Goal: Find specific page/section: Find specific page/section

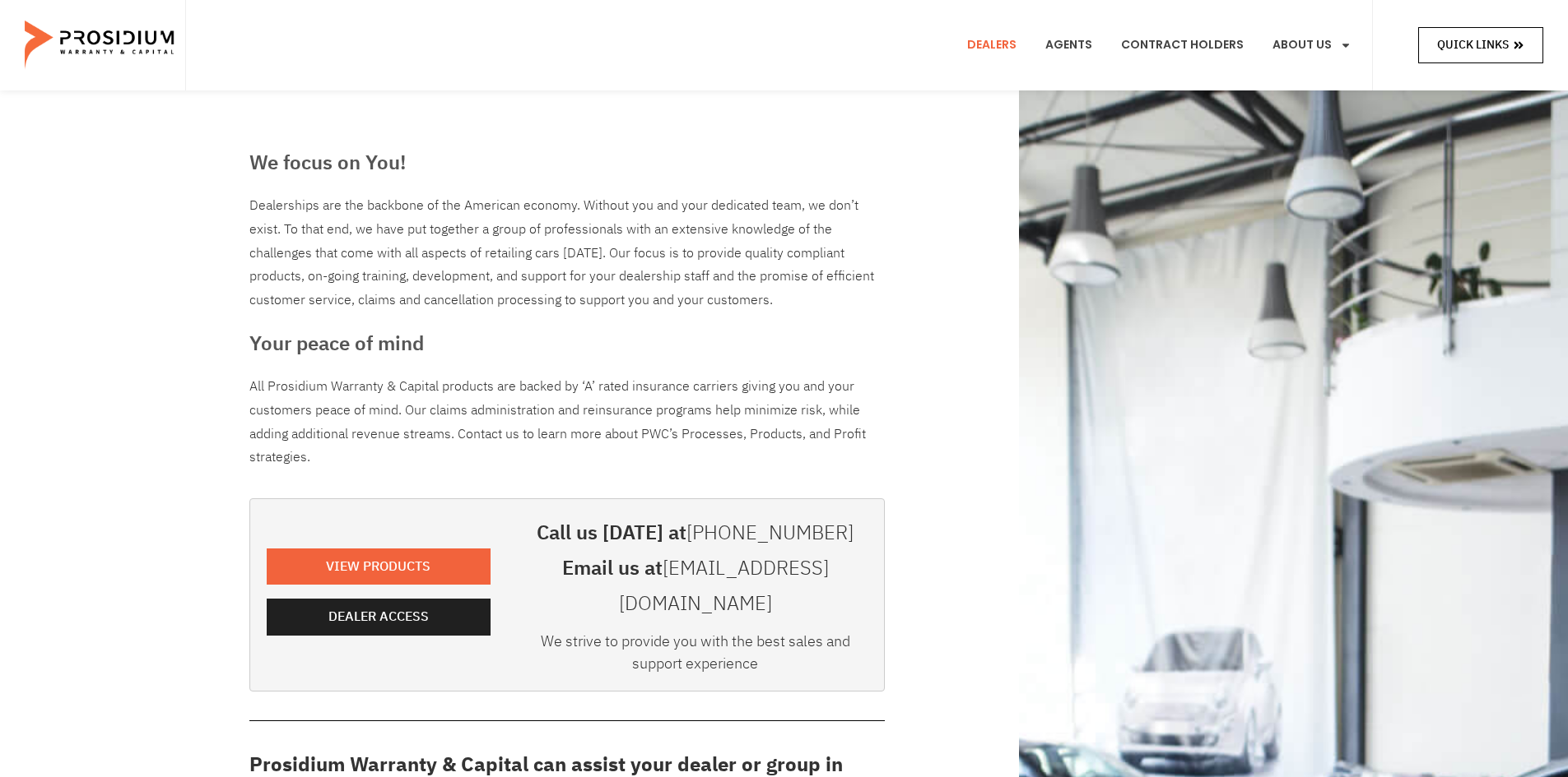
click at [1491, 44] on span "Quick Links" at bounding box center [1472, 45] width 72 height 21
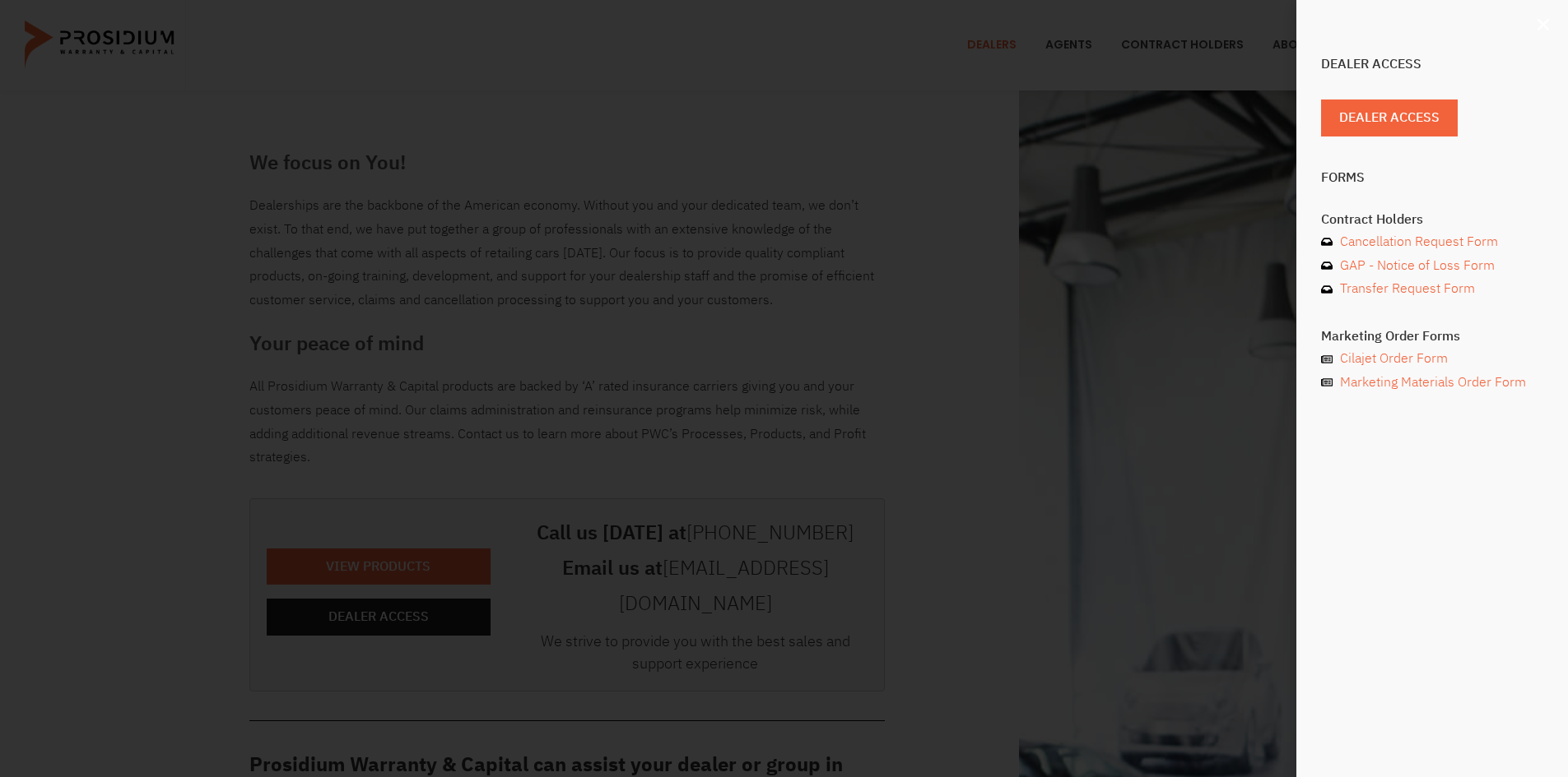
click at [1539, 21] on use "Close" at bounding box center [1543, 25] width 12 height 12
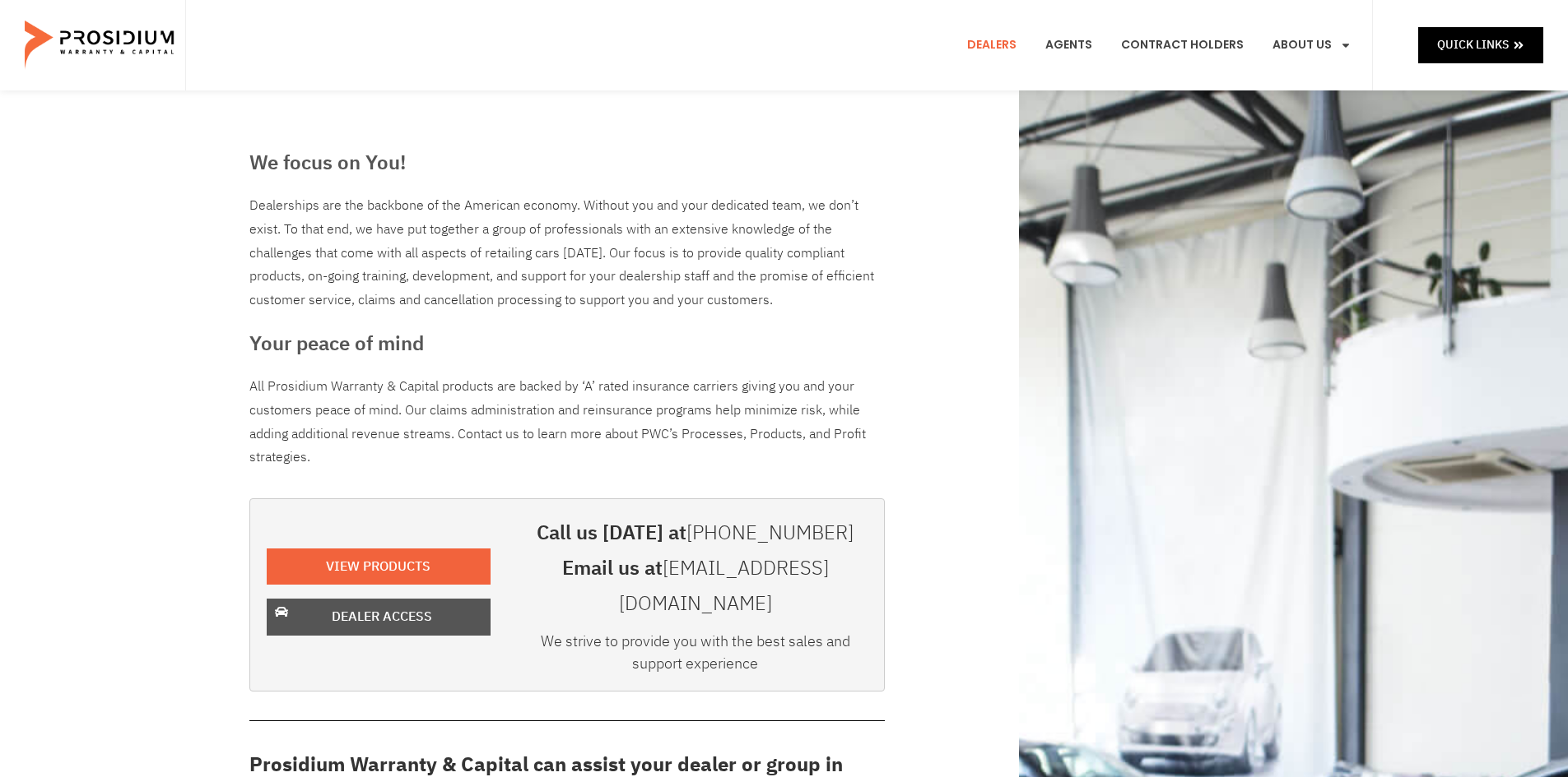
click at [380, 608] on span "Dealer Access" at bounding box center [381, 617] width 100 height 24
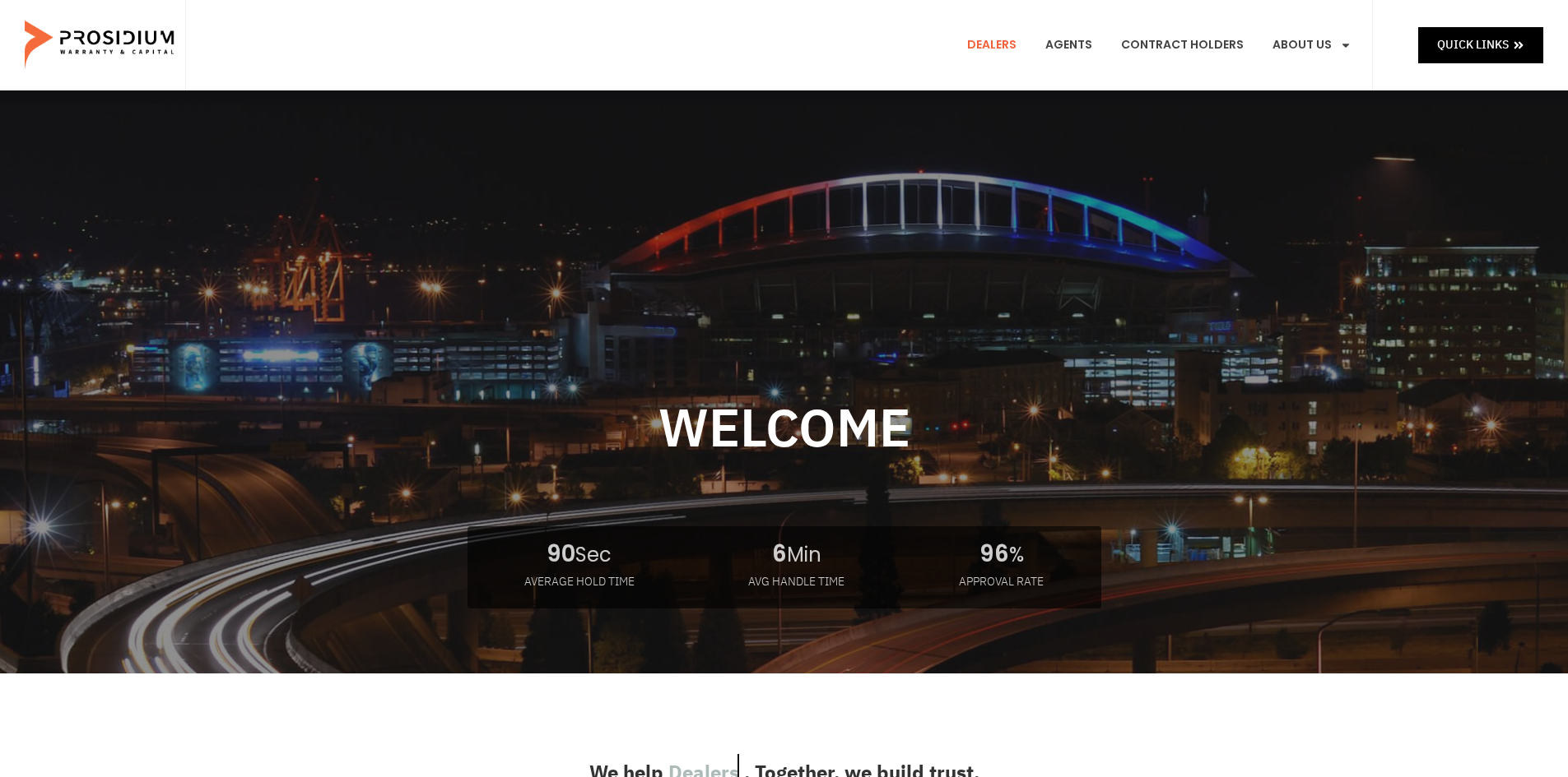
click at [1000, 43] on link "Dealers" at bounding box center [992, 45] width 74 height 61
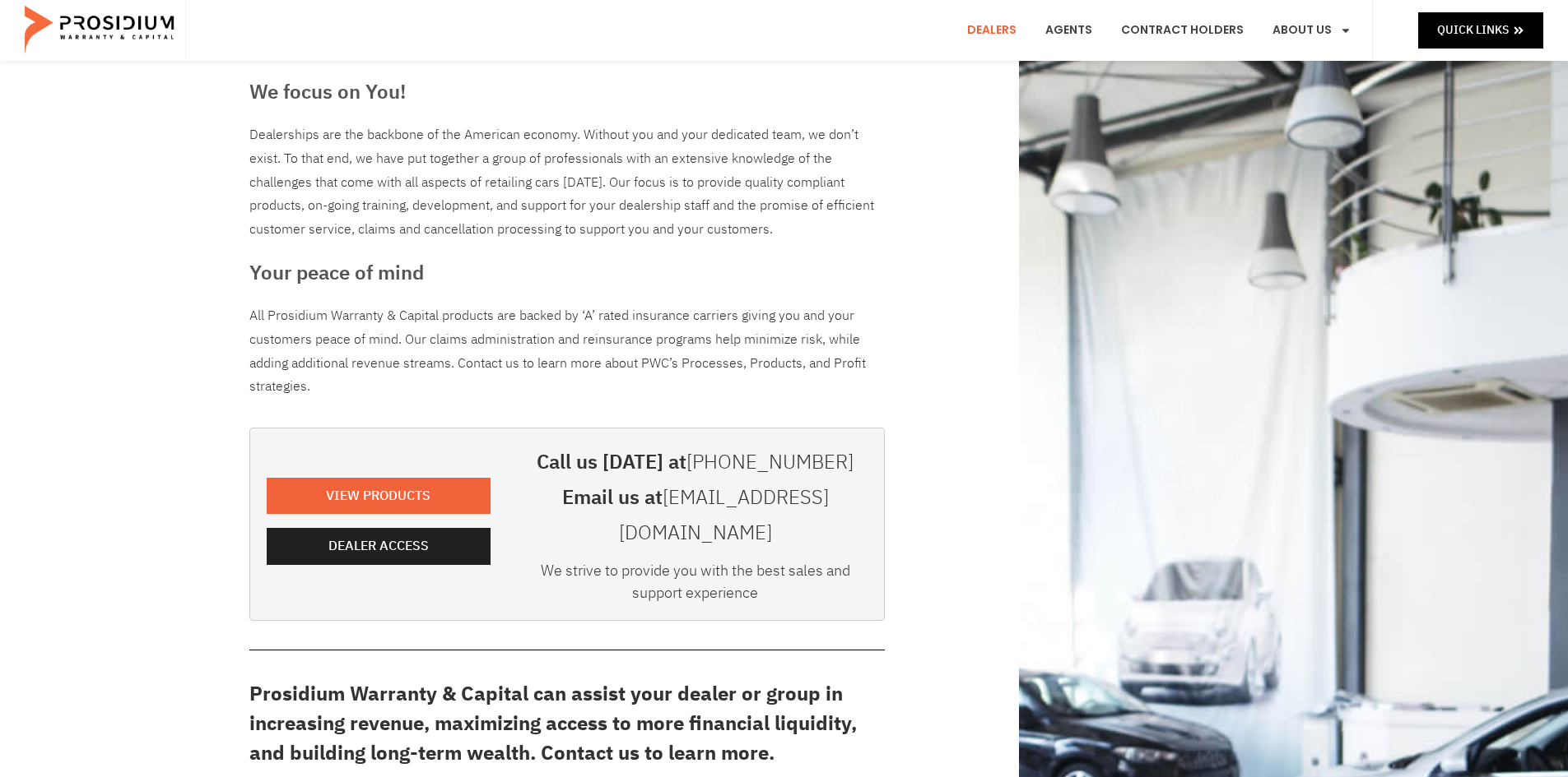
scroll to position [80, 0]
